Goal: Information Seeking & Learning: Understand process/instructions

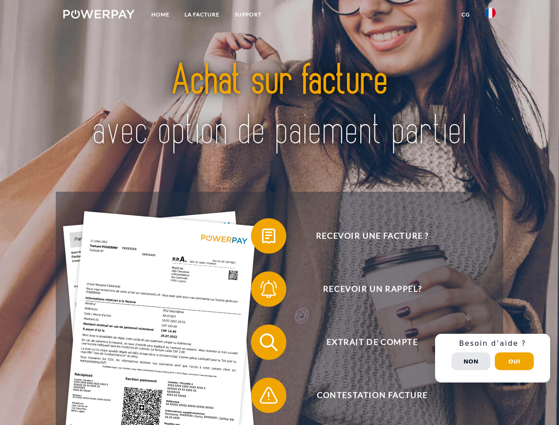
click at [99, 15] on img at bounding box center [98, 14] width 71 height 9
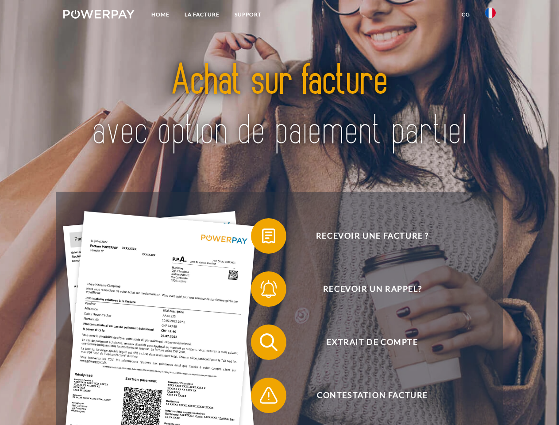
click at [490, 15] on img at bounding box center [490, 13] width 11 height 11
click at [465, 15] on link "CG" at bounding box center [465, 15] width 23 height 16
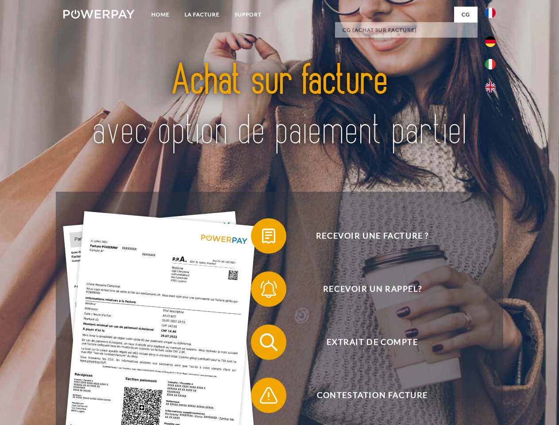
click at [262, 238] on span at bounding box center [255, 236] width 44 height 44
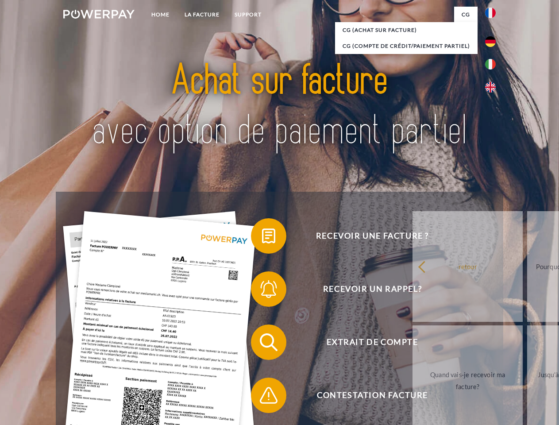
click at [262, 291] on span at bounding box center [255, 289] width 44 height 44
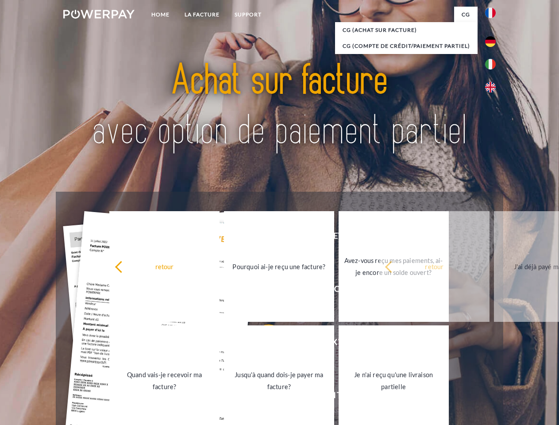
click at [262, 344] on link "Jusqu'à quand dois-je payer ma facture?" at bounding box center [279, 380] width 110 height 111
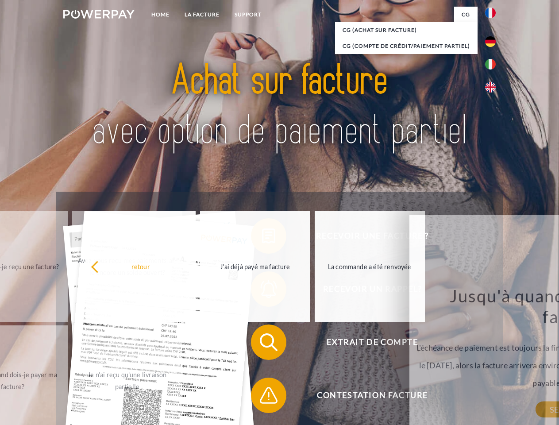
click at [262, 397] on span at bounding box center [255, 395] width 44 height 44
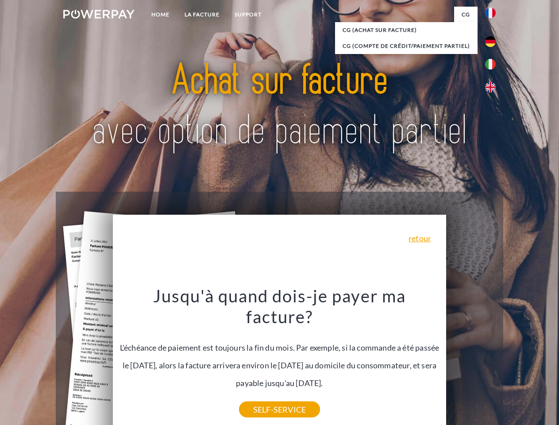
click at [492, 358] on div "Recevoir une facture ? Recevoir un rappel? Extrait de compte retour" at bounding box center [279, 369] width 447 height 354
click at [471, 360] on span "Extrait de compte" at bounding box center [372, 341] width 217 height 35
click at [514, 361] on header "Home LA FACTURE Support" at bounding box center [279, 305] width 559 height 611
